Goal: Task Accomplishment & Management: Use online tool/utility

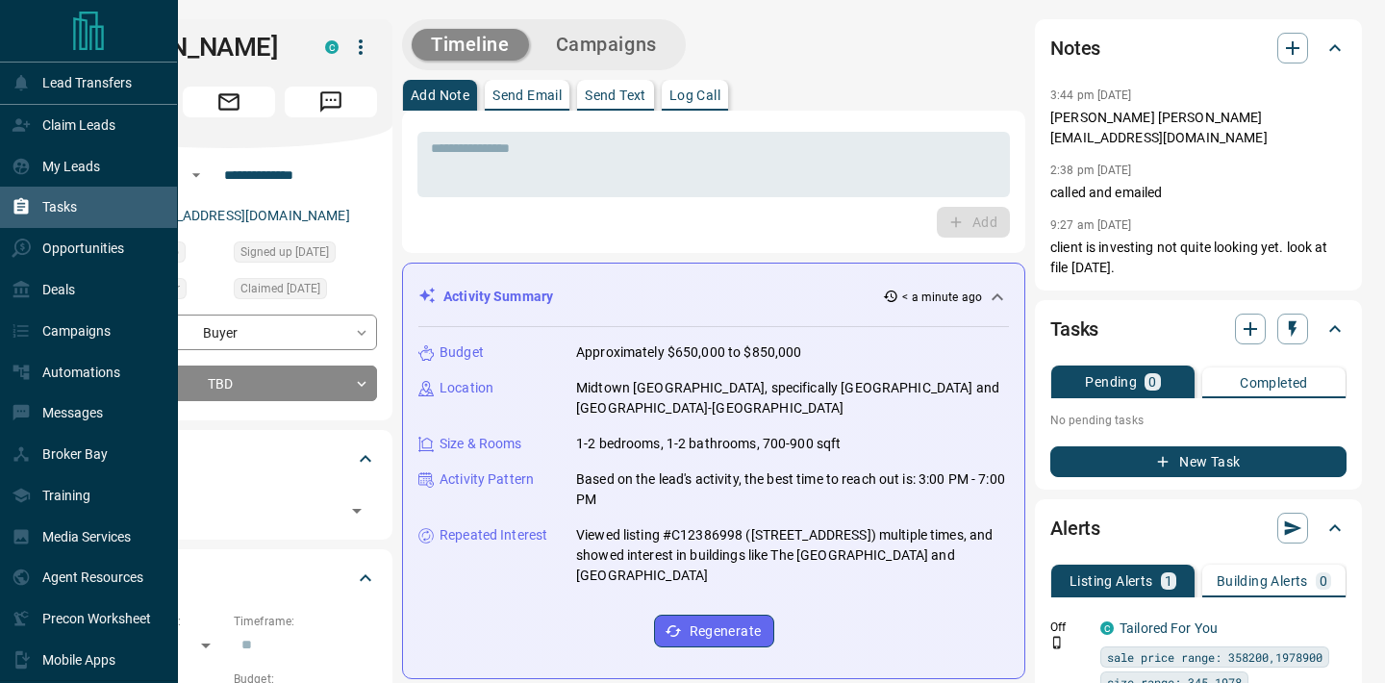
click at [83, 209] on div "Tasks" at bounding box center [89, 207] width 178 height 41
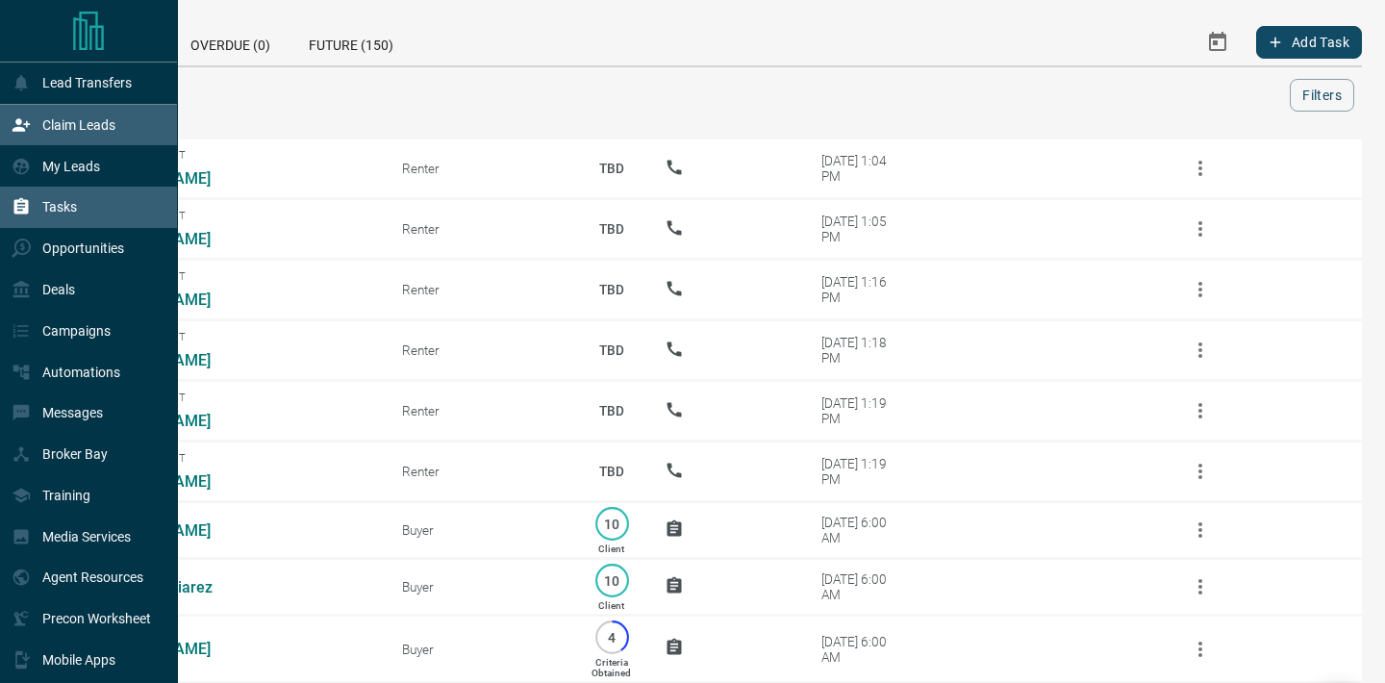
click at [99, 120] on p "Claim Leads" at bounding box center [78, 124] width 73 height 15
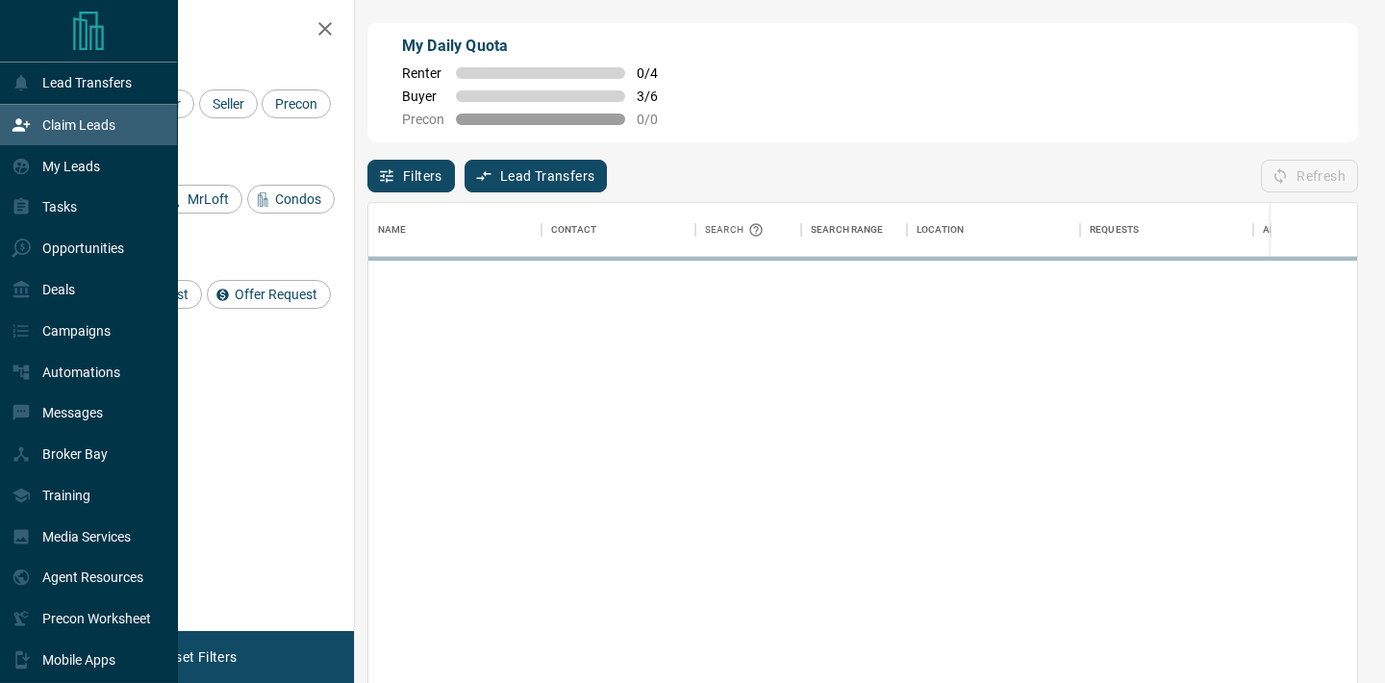
scroll to position [516, 989]
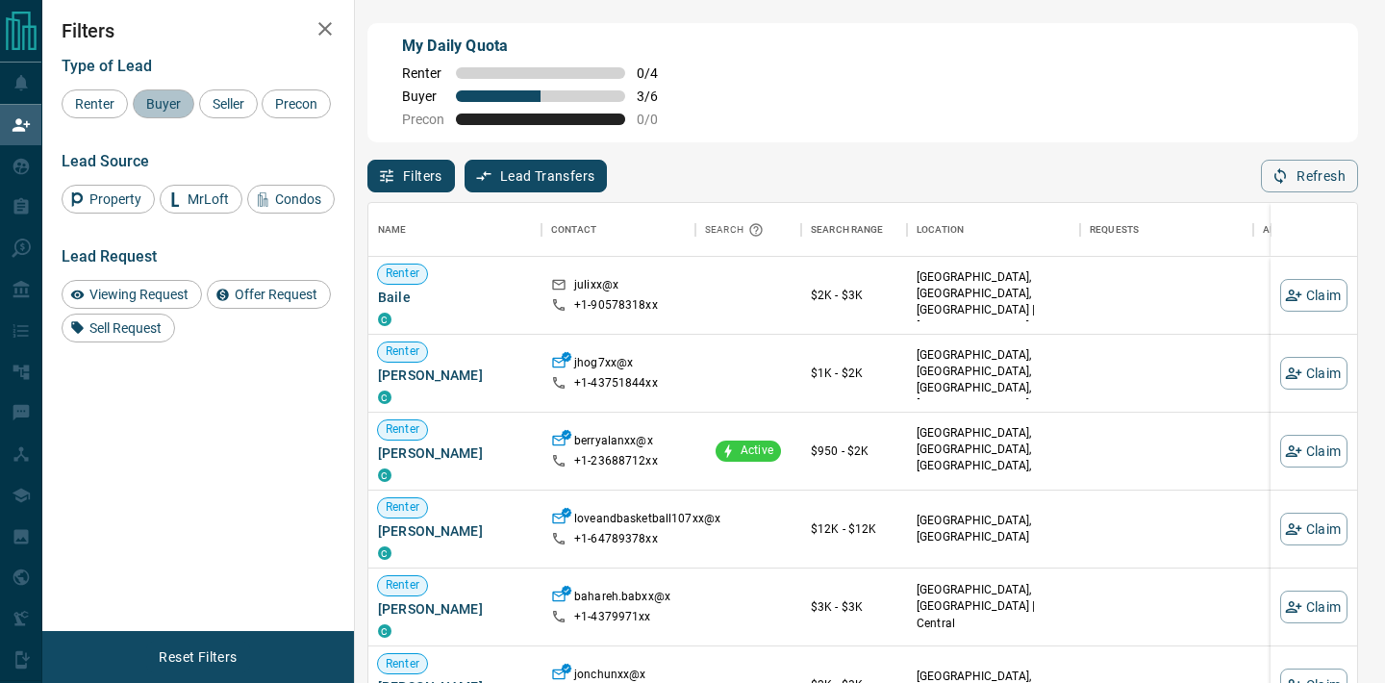
click at [167, 99] on span "Buyer" at bounding box center [163, 103] width 48 height 15
click at [223, 96] on span "Seller" at bounding box center [228, 103] width 45 height 15
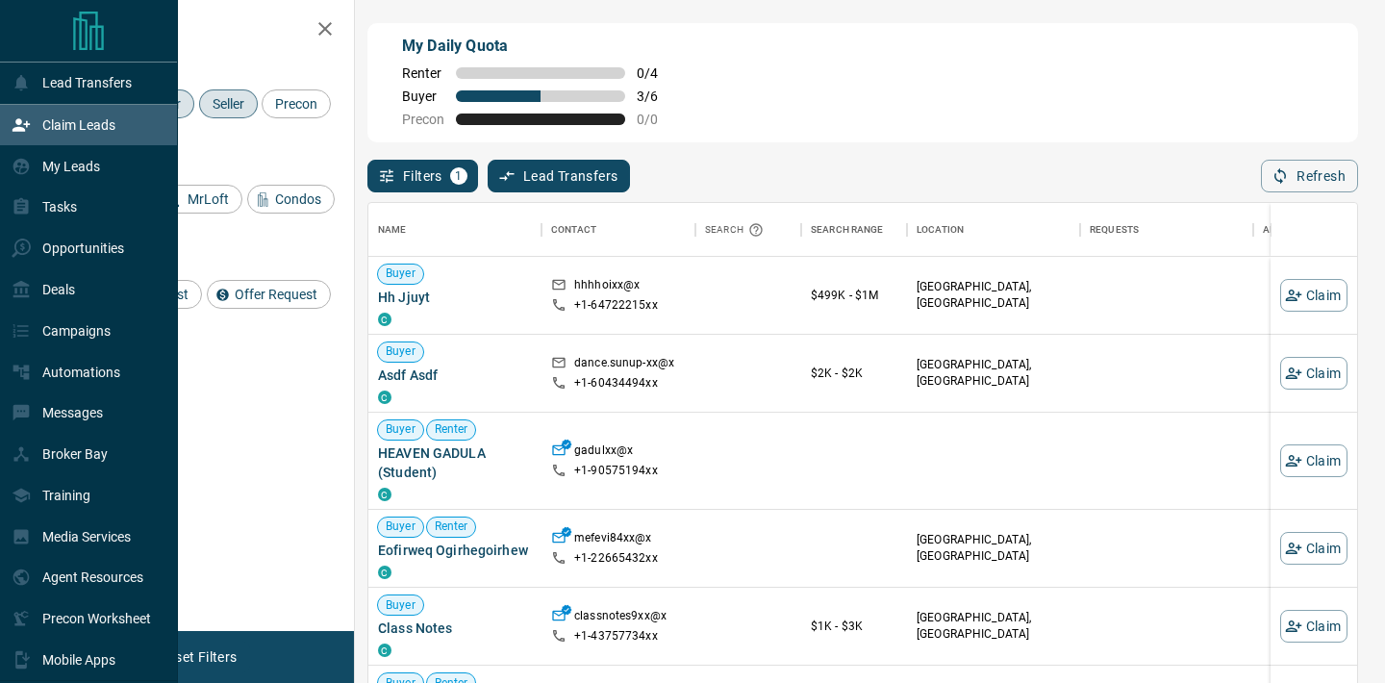
click at [88, 122] on p "Claim Leads" at bounding box center [78, 124] width 73 height 15
click at [68, 217] on div "Tasks" at bounding box center [44, 207] width 65 height 32
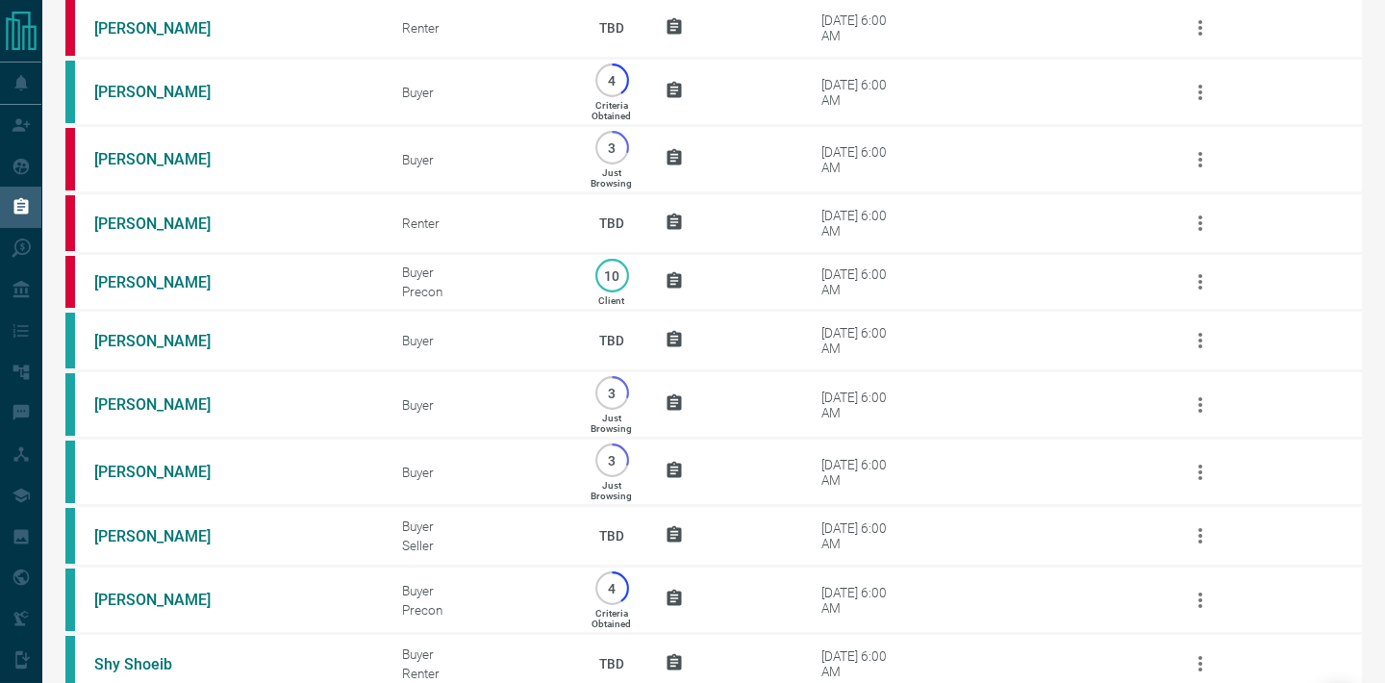
scroll to position [692, 0]
